Goal: Use online tool/utility

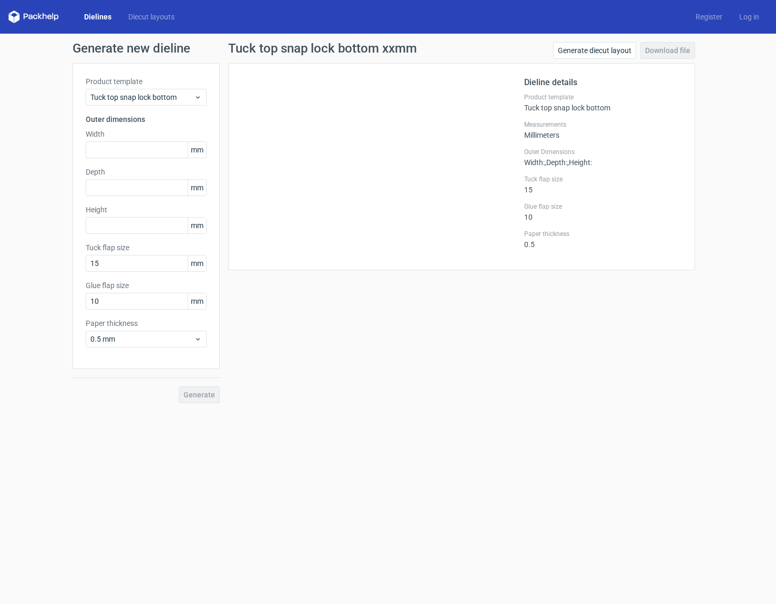
click at [182, 79] on label "Product template" at bounding box center [146, 81] width 121 height 11
click at [194, 94] on icon at bounding box center [198, 97] width 8 height 8
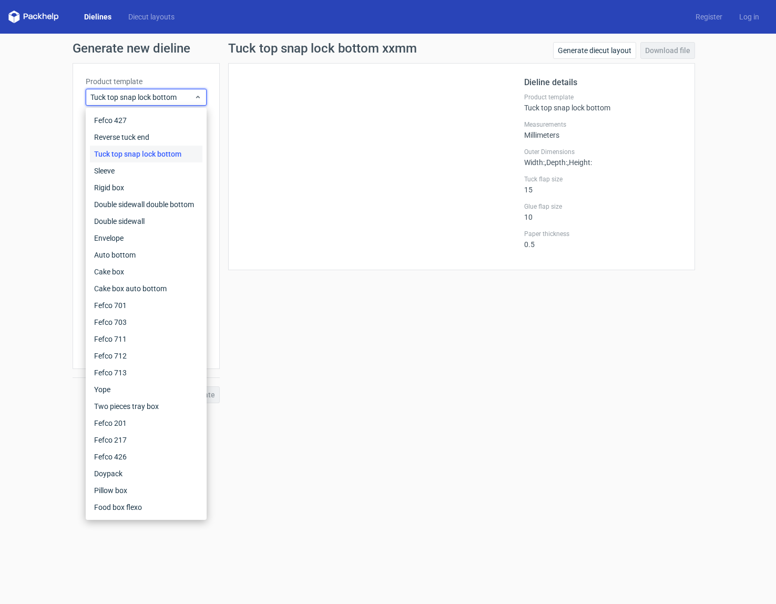
click at [53, 188] on div "Generate new dieline Product template Tuck top snap lock bottom Outer dimension…" at bounding box center [388, 223] width 776 height 378
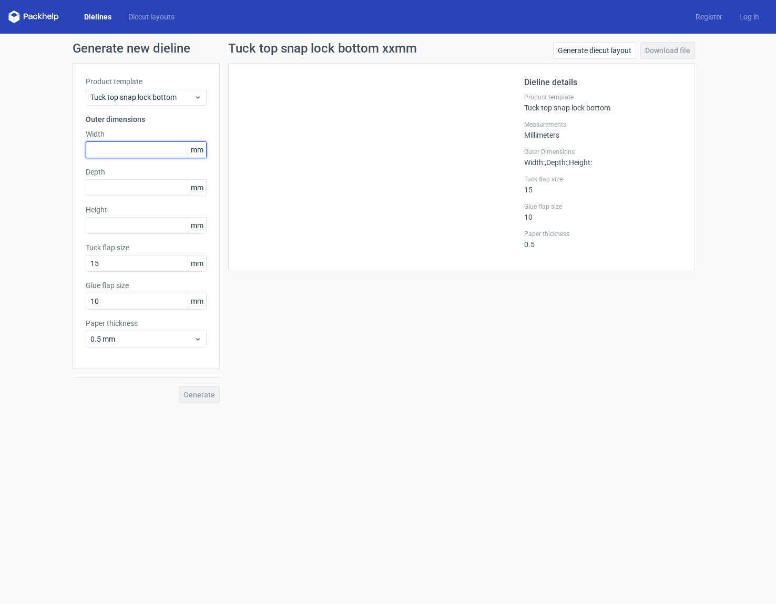
click at [119, 150] on input "text" at bounding box center [146, 149] width 121 height 17
type input "130"
click at [130, 187] on input "text" at bounding box center [146, 187] width 121 height 17
type input "240"
click at [128, 224] on input "text" at bounding box center [146, 225] width 121 height 17
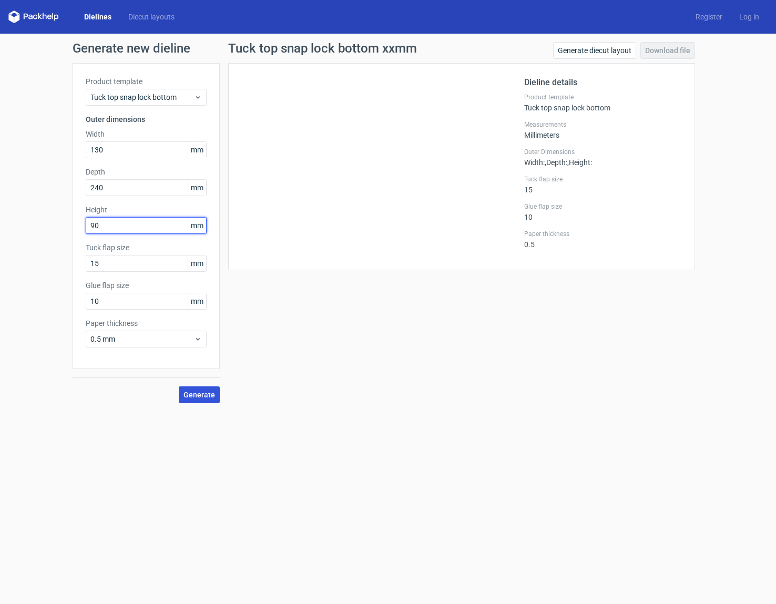
type input "90"
click at [210, 395] on span "Generate" at bounding box center [199, 394] width 32 height 7
